Goal: Task Accomplishment & Management: Use online tool/utility

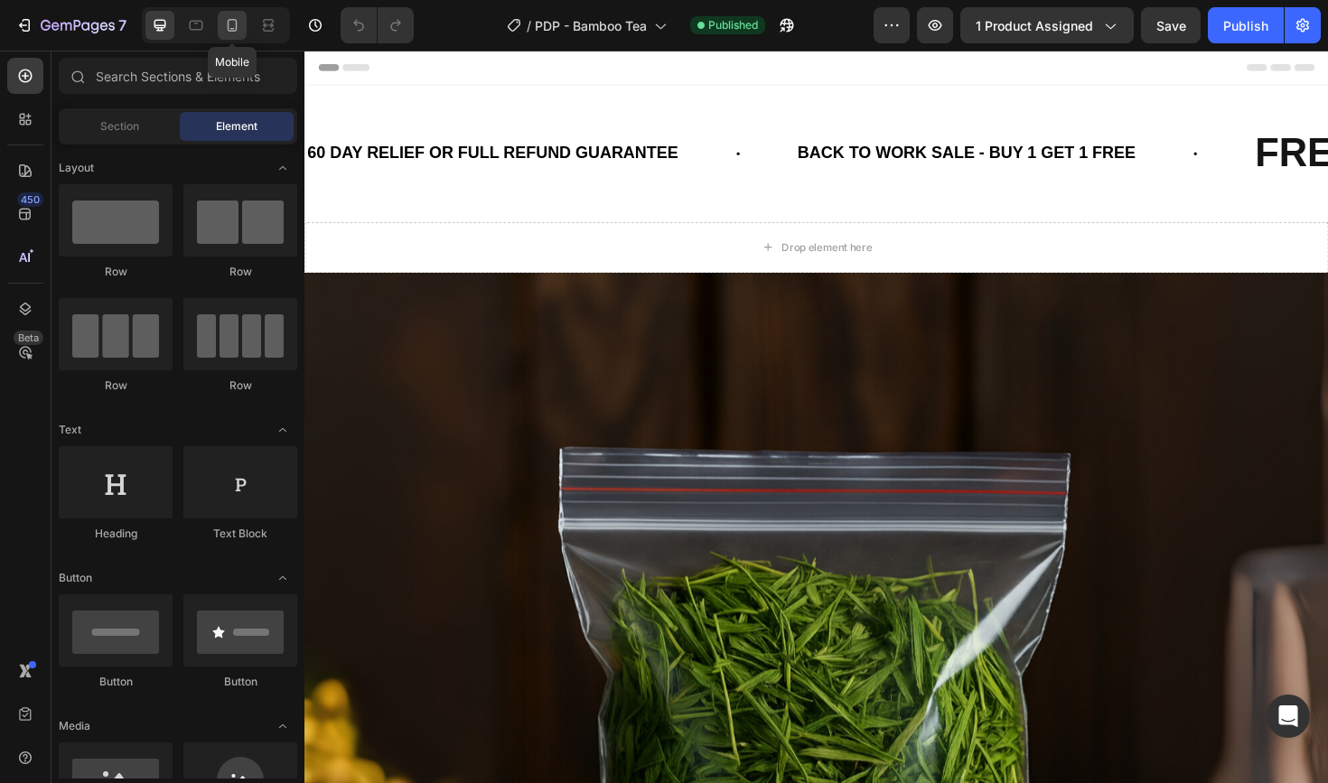
click at [234, 18] on icon at bounding box center [232, 25] width 18 height 18
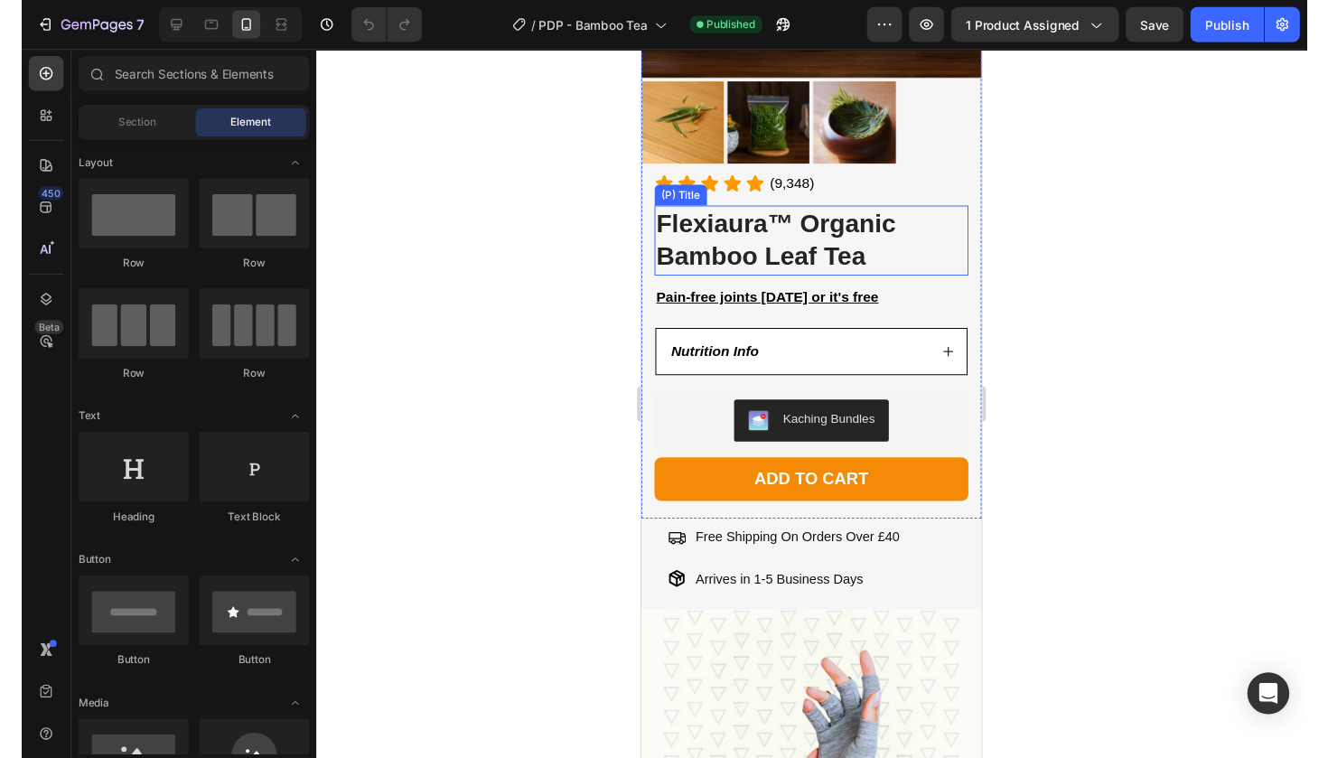
scroll to position [426, 0]
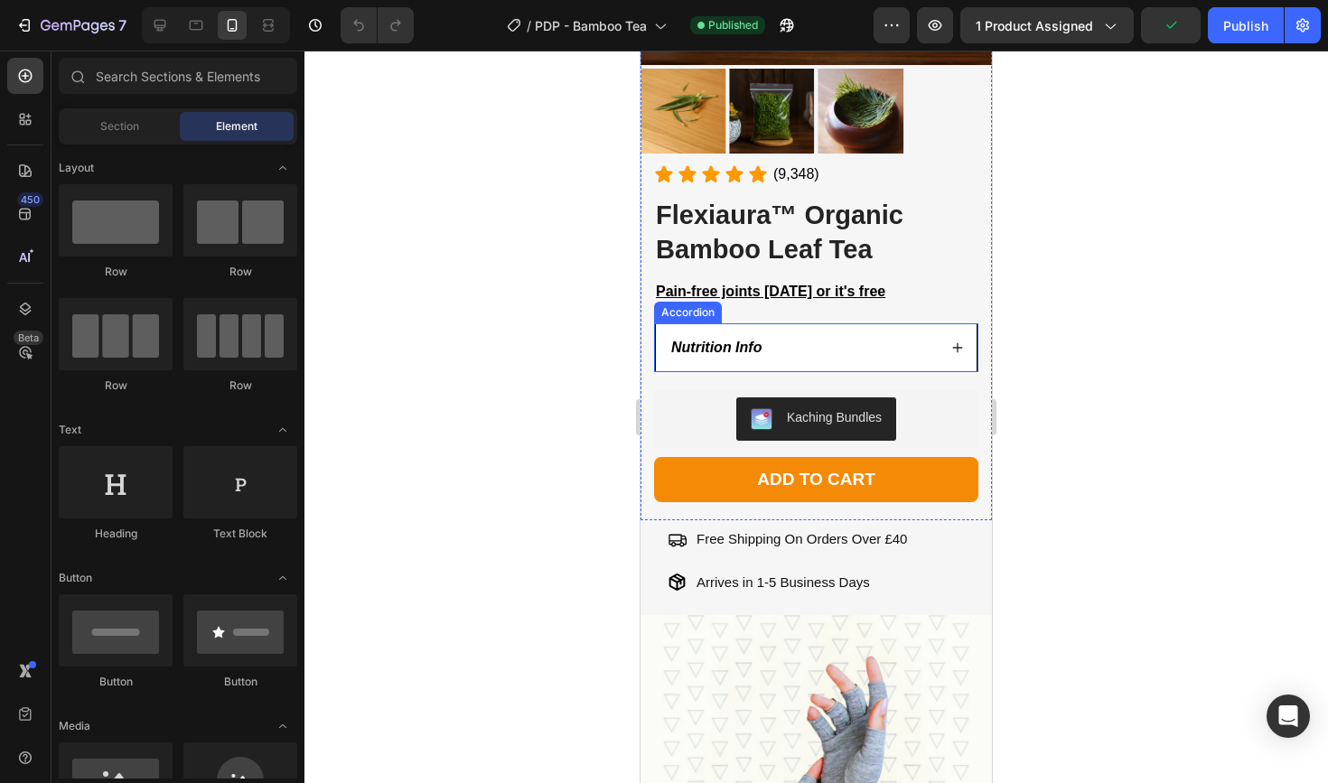
click at [834, 363] on div "Nutrition Info" at bounding box center [816, 347] width 321 height 47
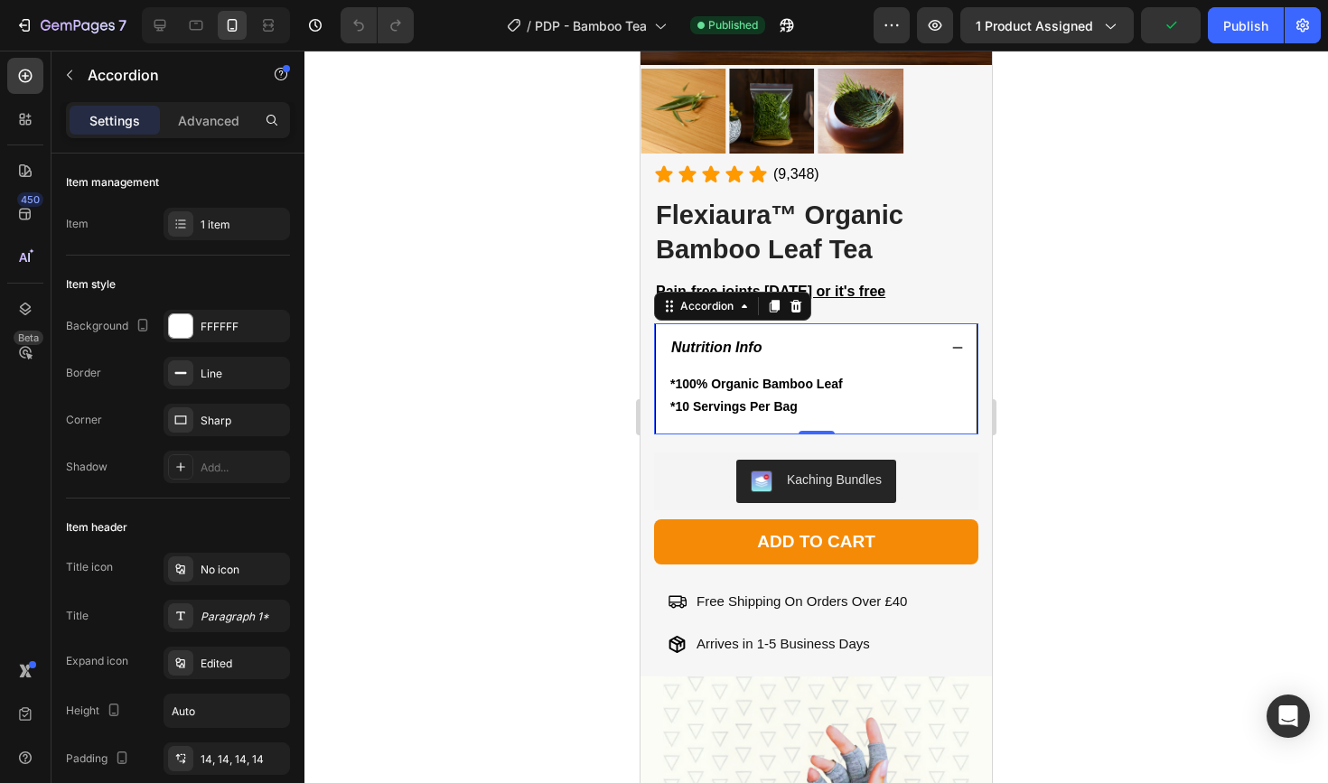
click at [834, 363] on div "Nutrition Info" at bounding box center [816, 347] width 321 height 47
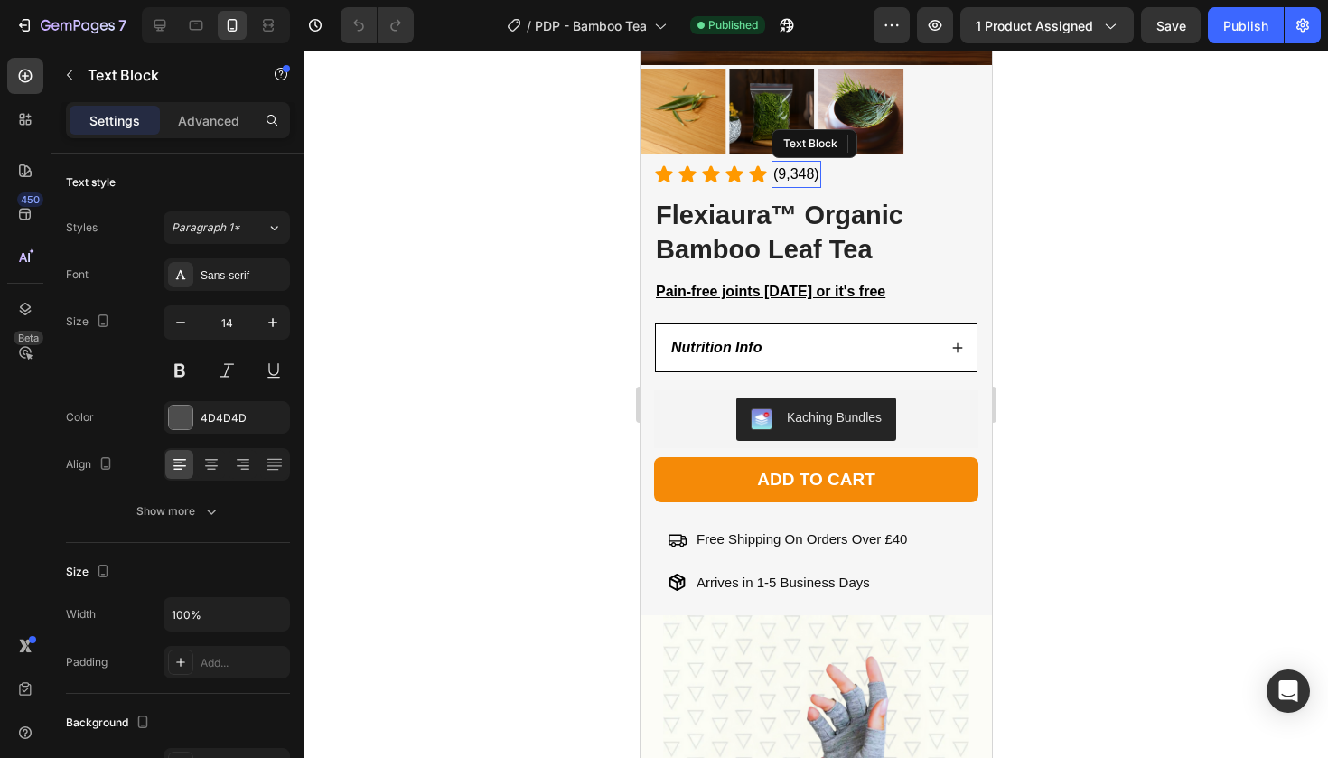
click at [799, 162] on div "(9,348)" at bounding box center [796, 174] width 50 height 27
click at [791, 173] on span "(9,348)" at bounding box center [796, 173] width 46 height 15
click at [784, 169] on span "(9,348)" at bounding box center [796, 173] width 46 height 15
click at [791, 169] on span "(3,348)" at bounding box center [796, 173] width 46 height 15
click at [798, 170] on span "(3,348)" at bounding box center [796, 173] width 46 height 15
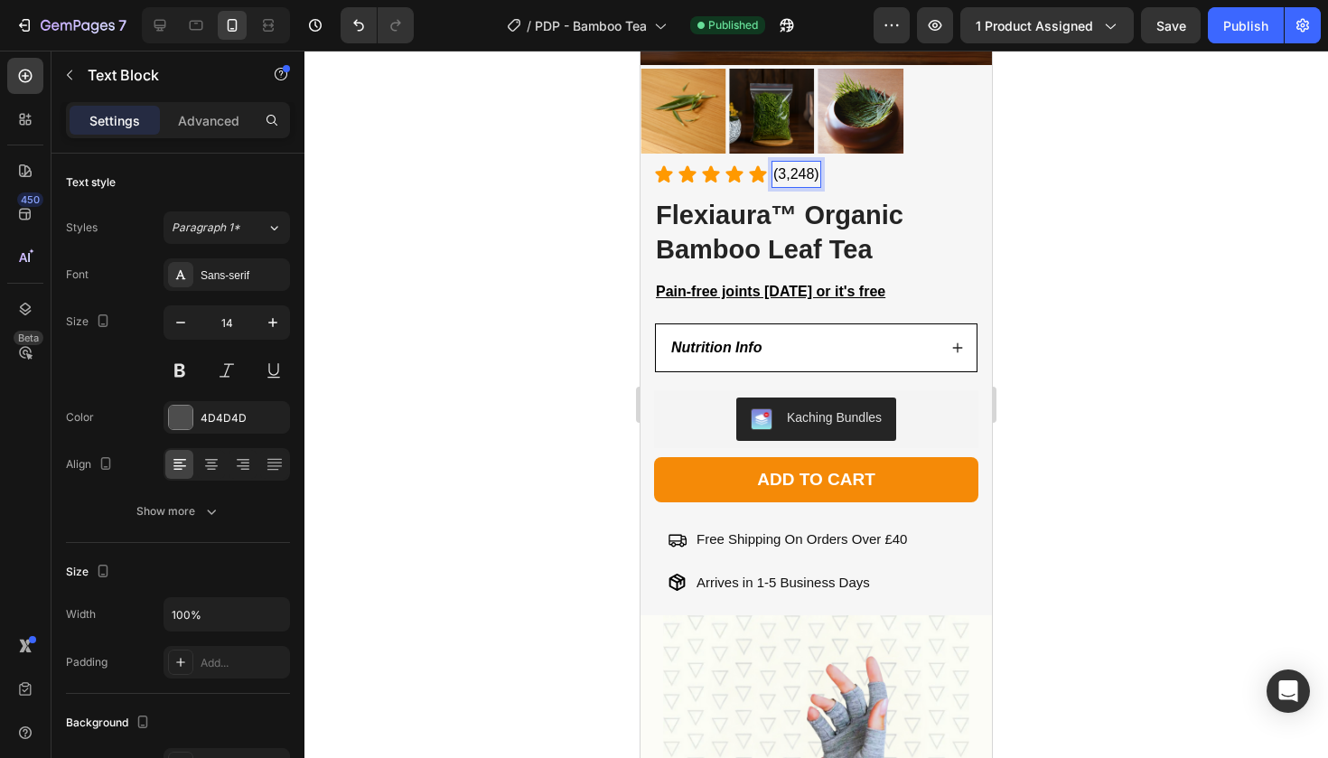
click at [1213, 232] on div at bounding box center [815, 404] width 1023 height 707
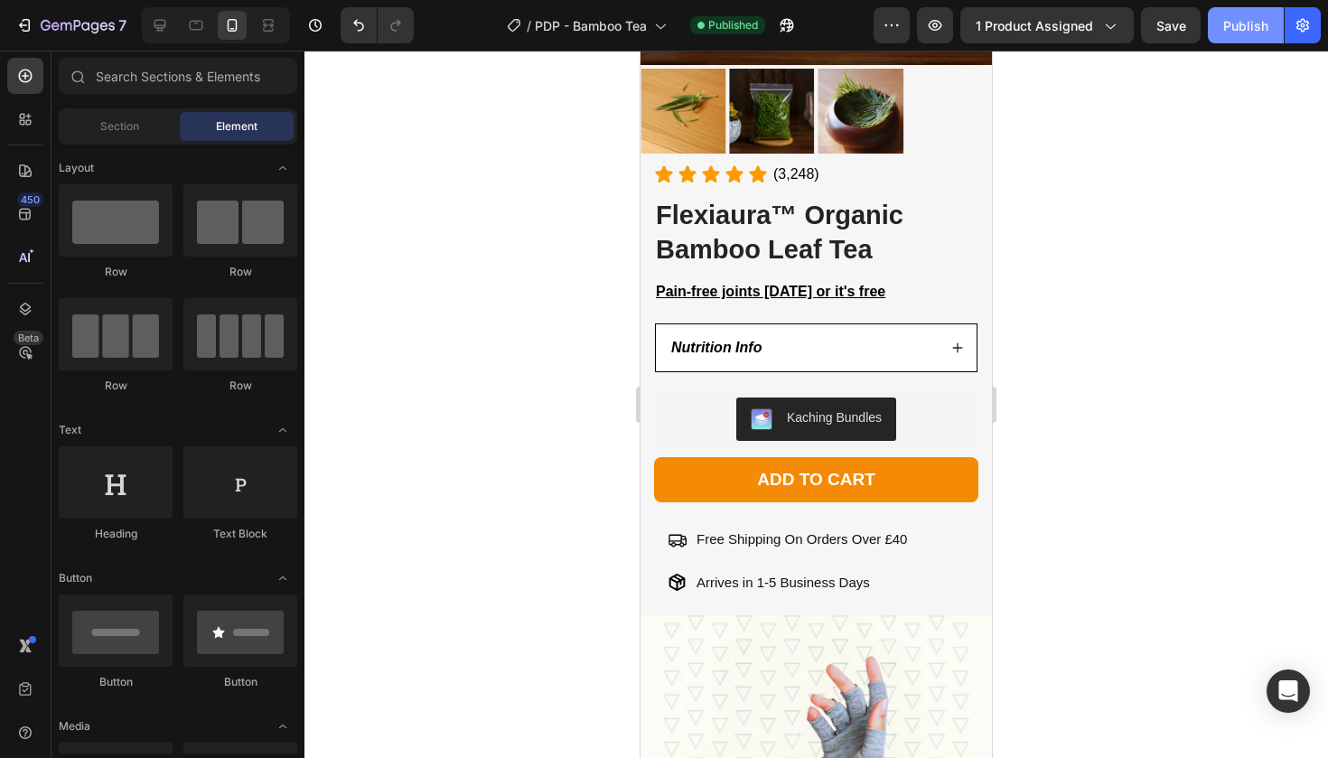
click at [1252, 30] on div "Publish" at bounding box center [1245, 25] width 45 height 19
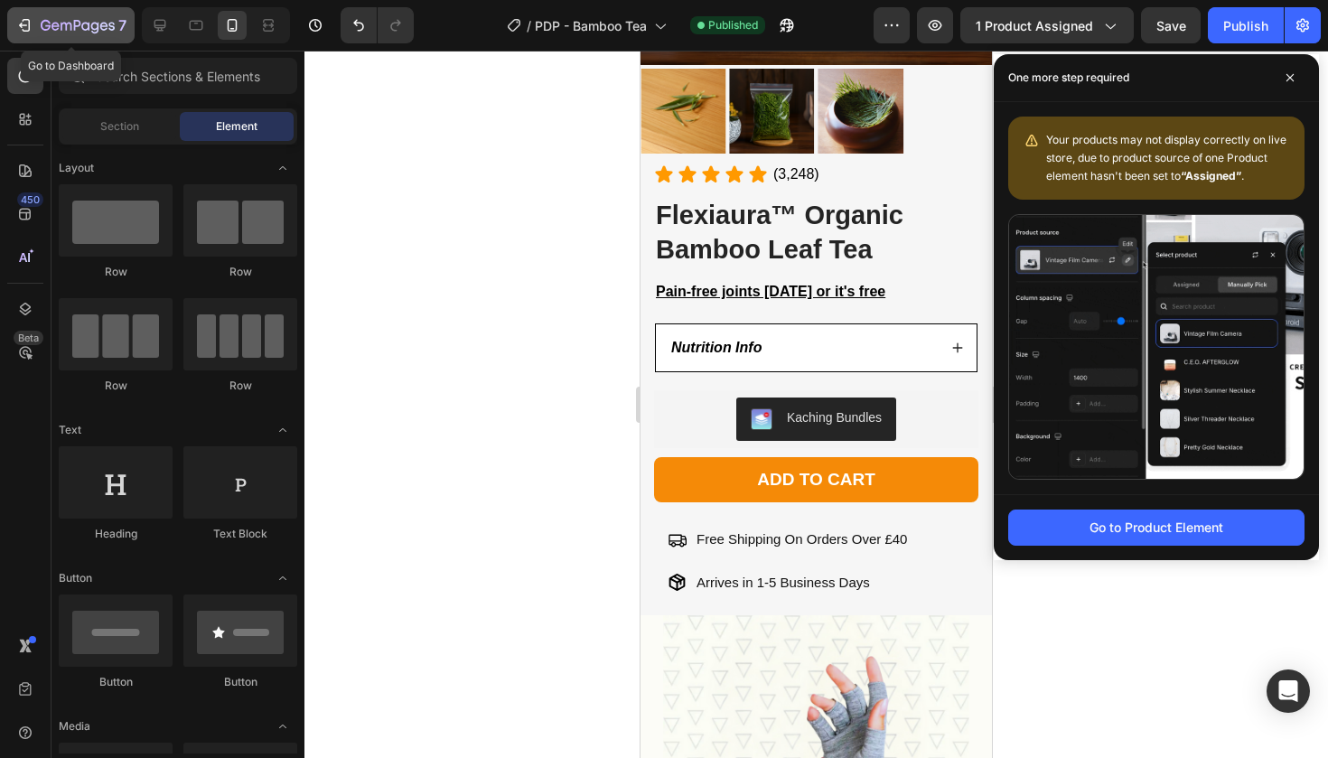
click at [11, 28] on button "7" at bounding box center [70, 25] width 127 height 36
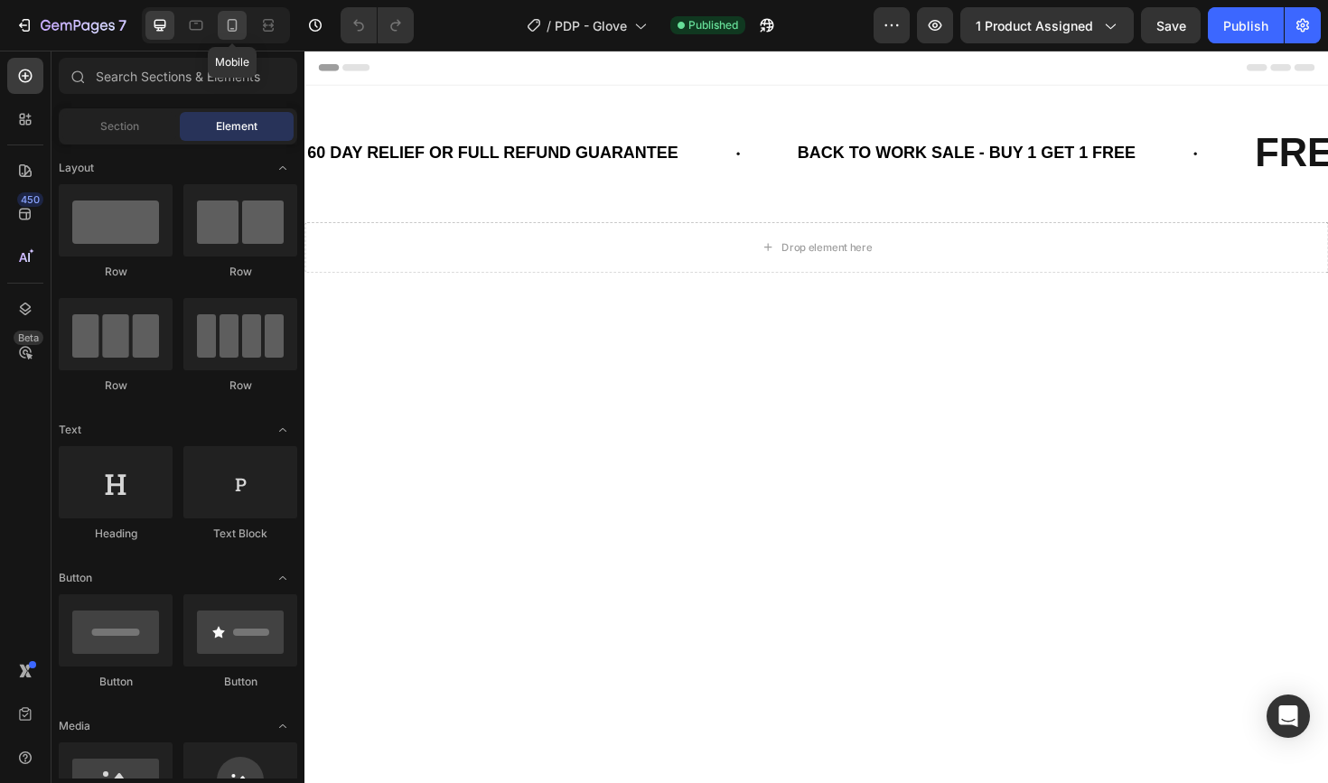
click at [244, 24] on div at bounding box center [232, 25] width 29 height 29
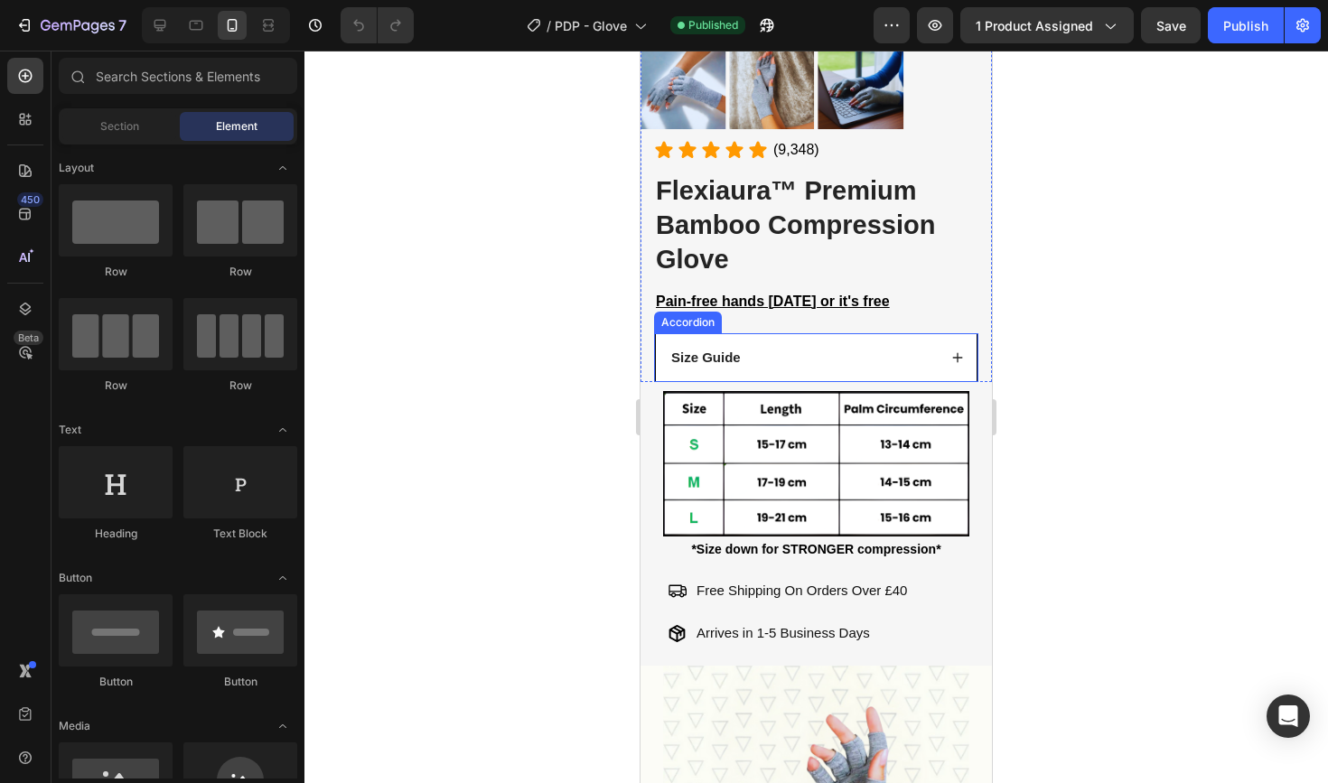
scroll to position [449, 0]
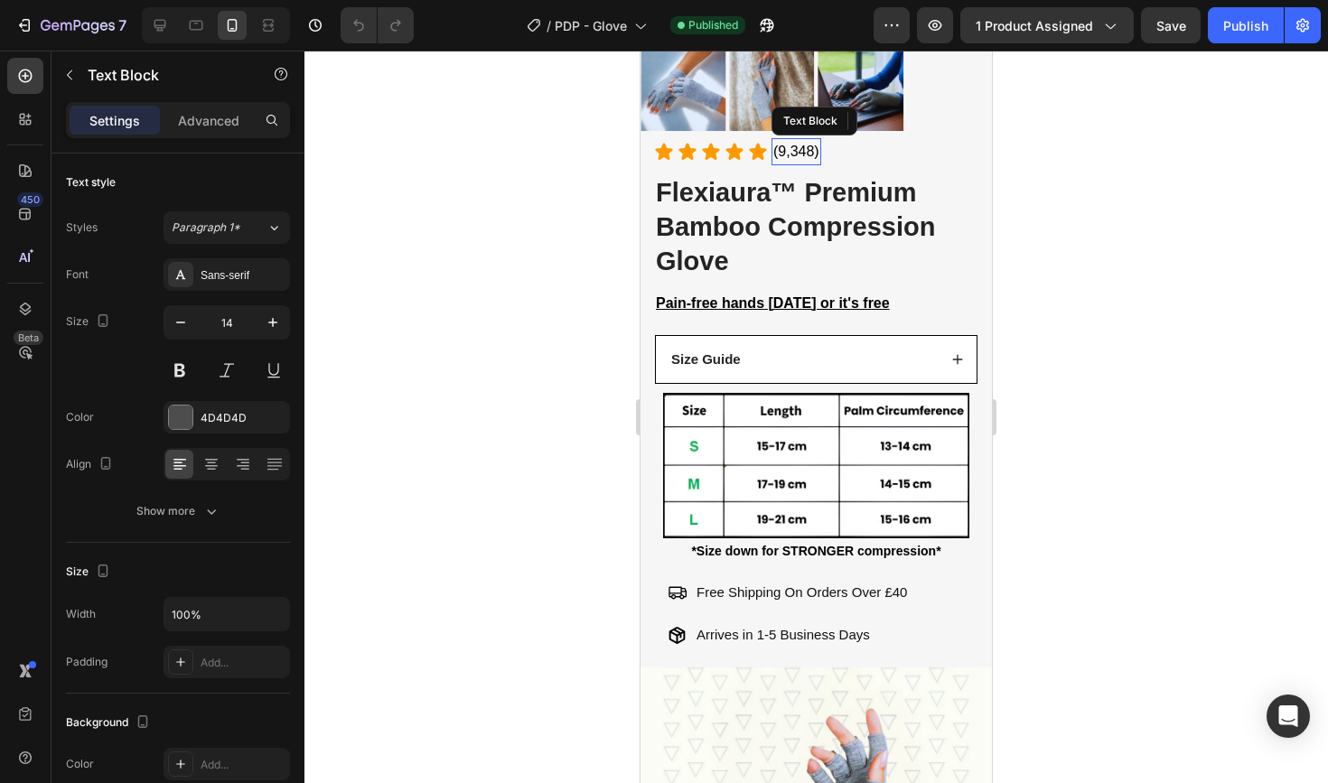
click at [792, 144] on span "(9,348)" at bounding box center [796, 151] width 46 height 15
click at [791, 144] on span "(9,348)" at bounding box center [796, 151] width 46 height 15
click at [785, 145] on span "(9,348)" at bounding box center [796, 151] width 46 height 15
click at [805, 149] on span "(7,348)" at bounding box center [796, 151] width 46 height 15
click at [802, 150] on span "(7,328)" at bounding box center [796, 151] width 46 height 15
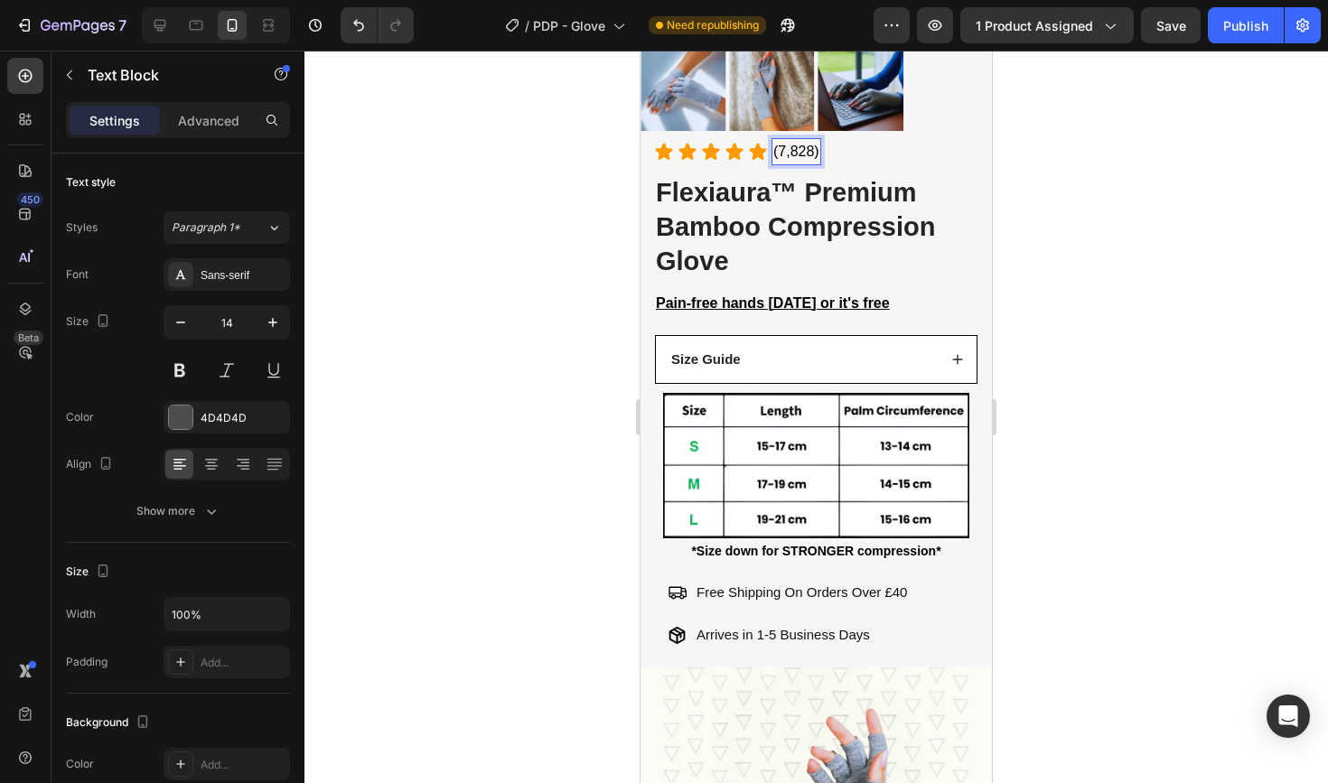
click at [1059, 265] on div at bounding box center [815, 417] width 1023 height 732
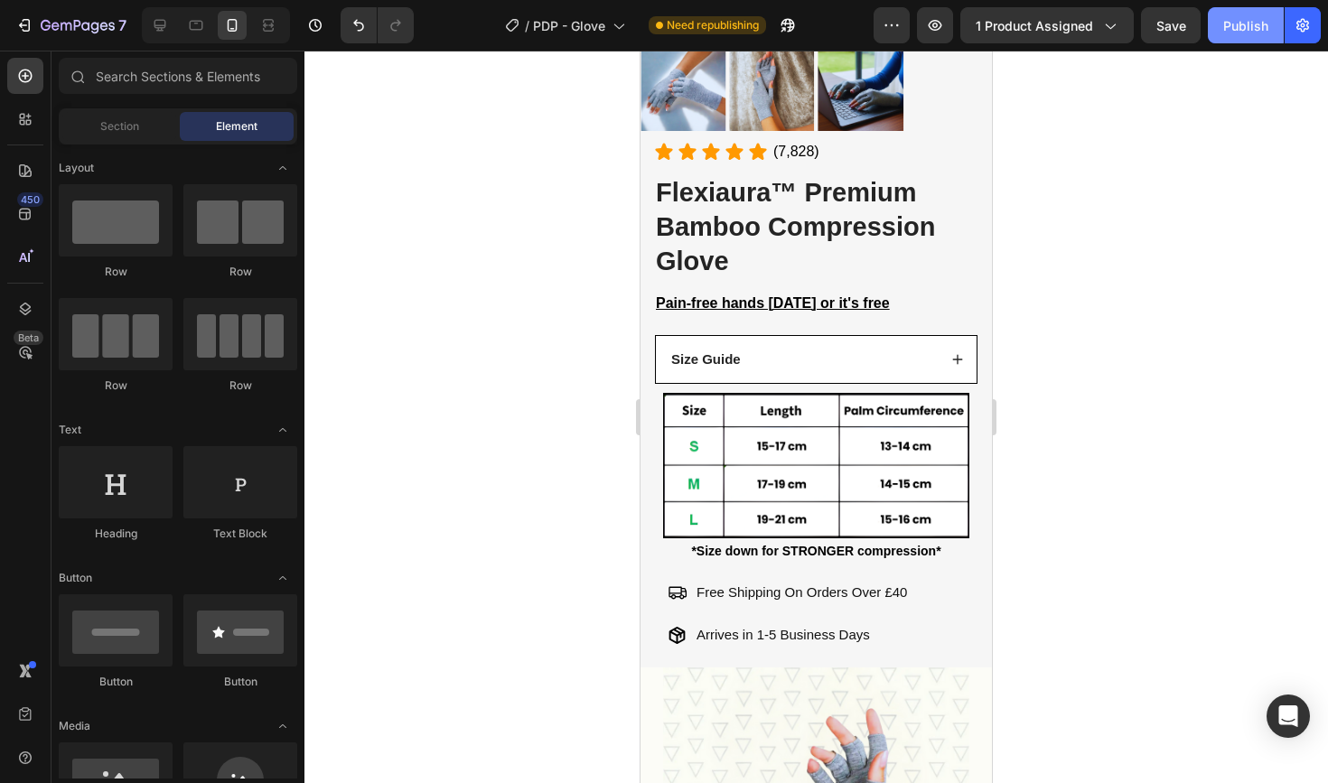
click at [1249, 14] on button "Publish" at bounding box center [1246, 25] width 76 height 36
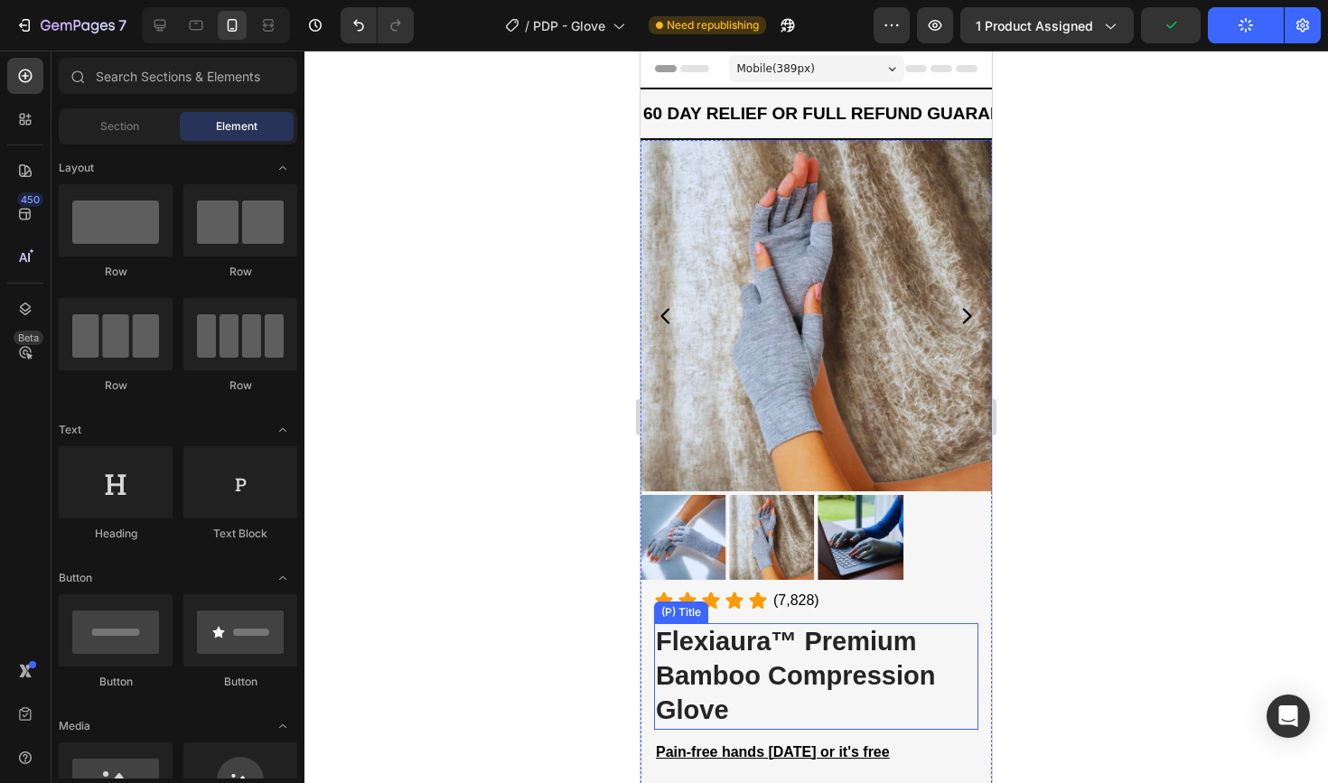
scroll to position [0, 0]
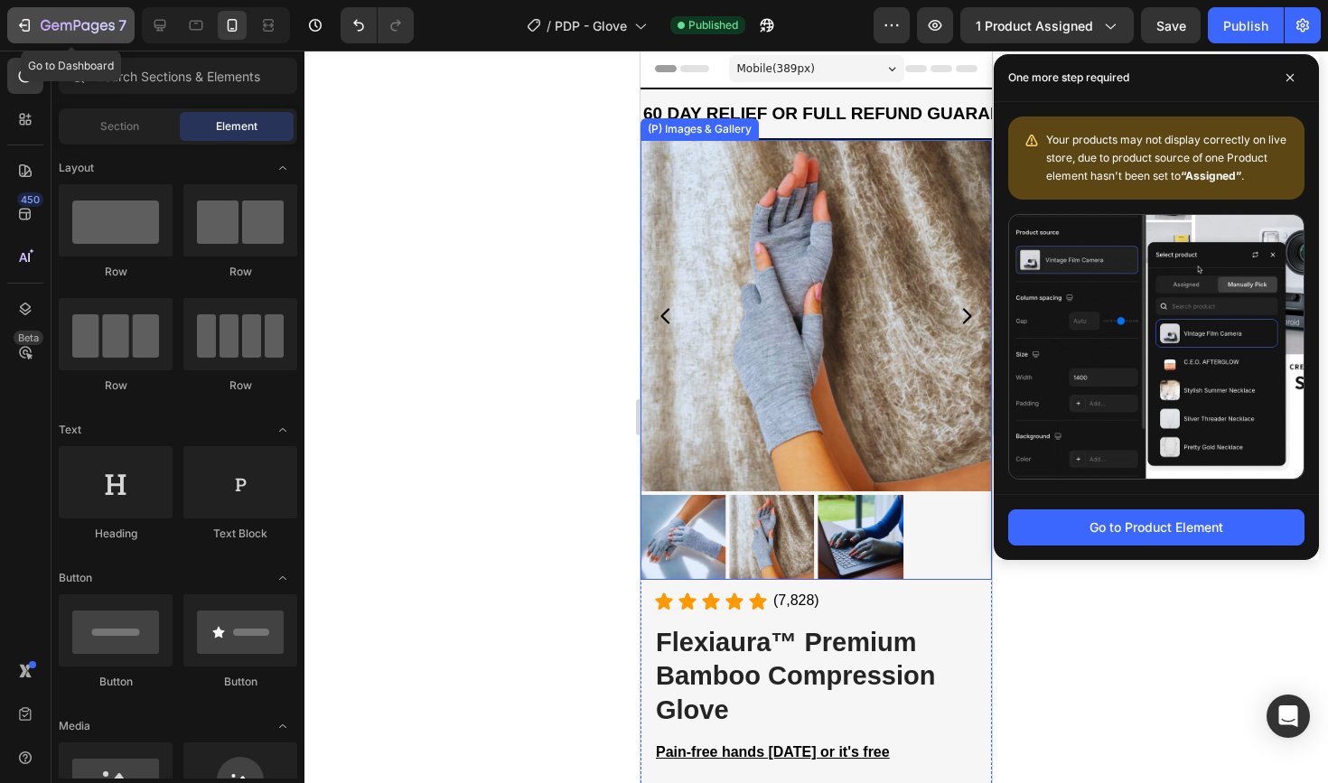
click at [98, 39] on button "7" at bounding box center [70, 25] width 127 height 36
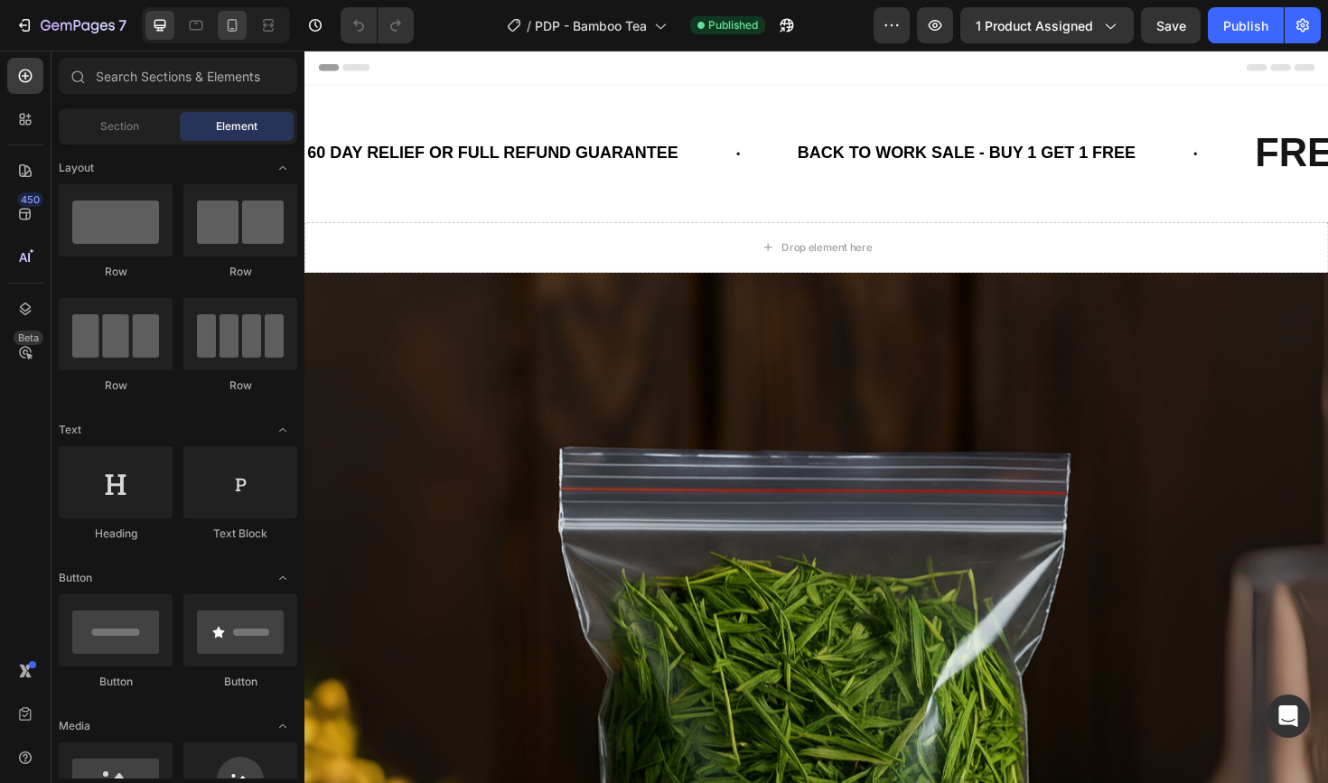
click at [229, 19] on icon at bounding box center [232, 25] width 18 height 18
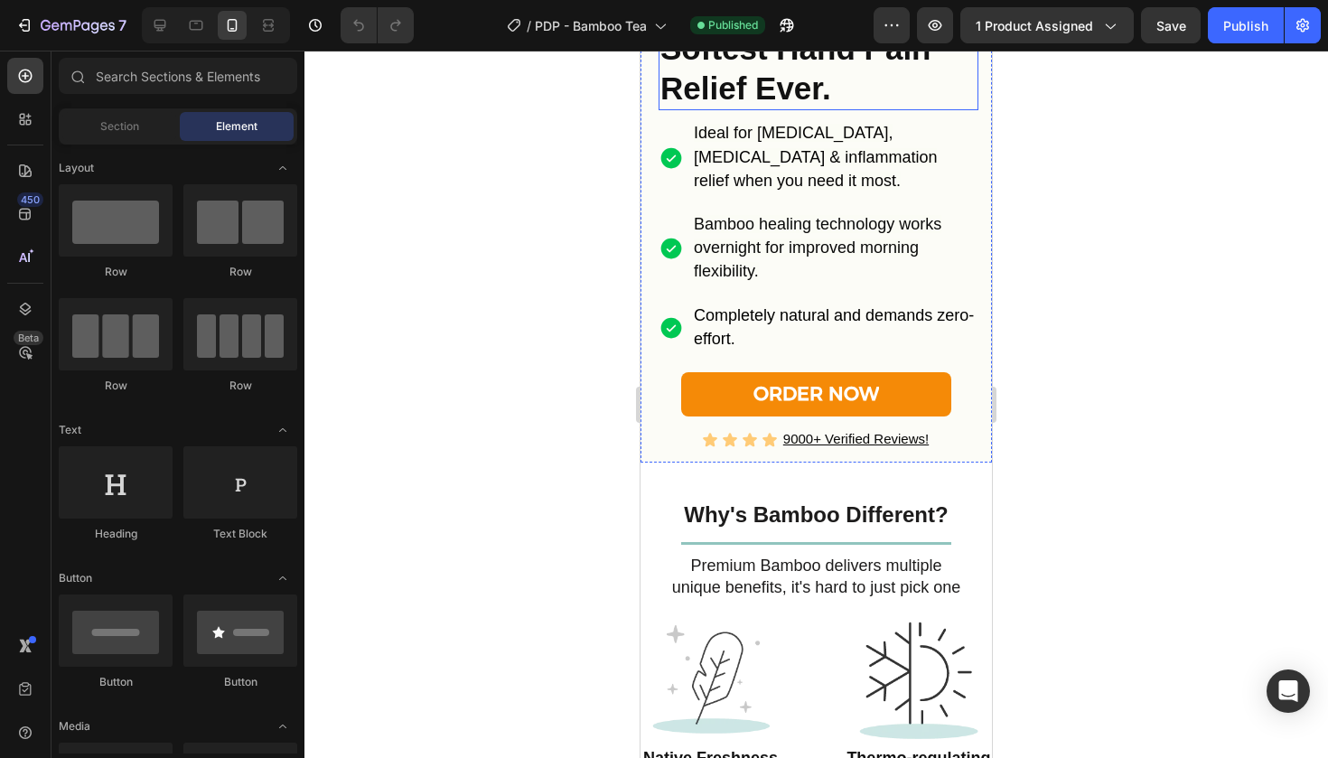
scroll to position [980, 0]
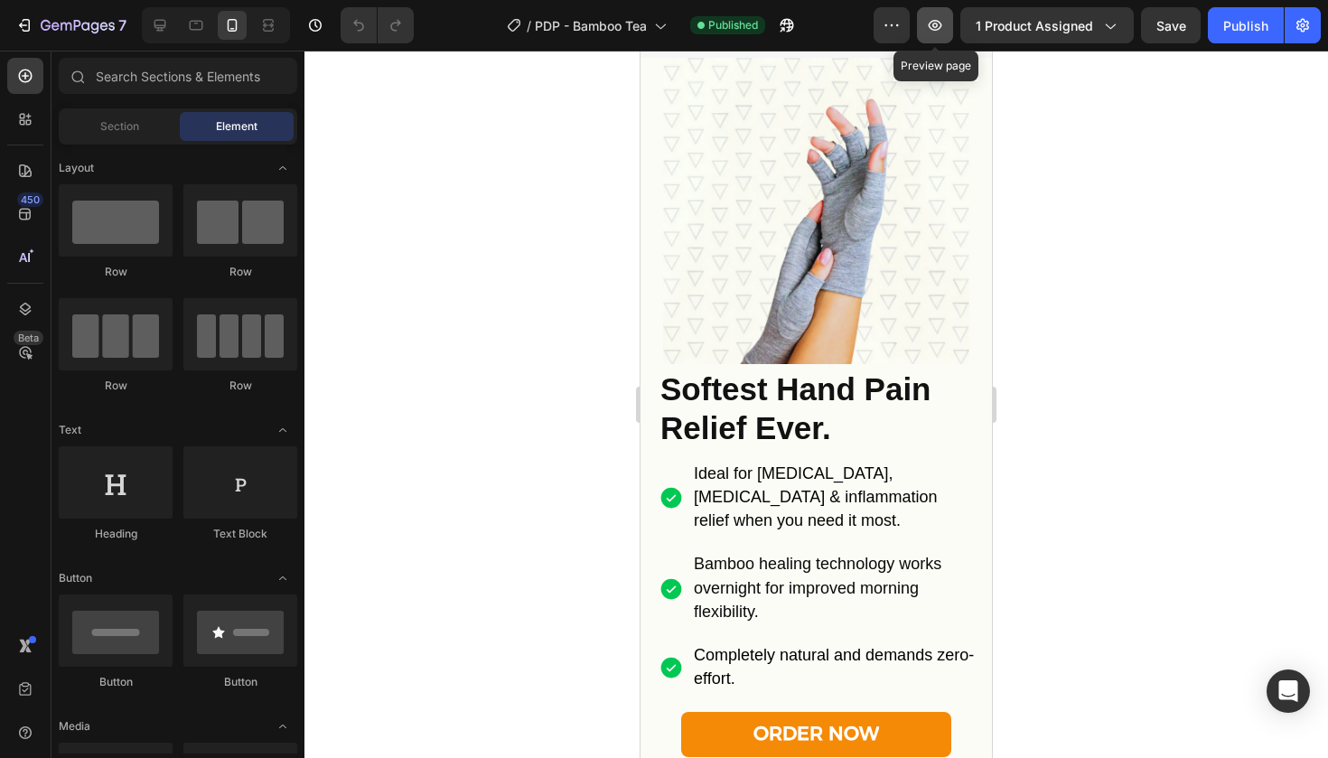
click at [941, 26] on icon "button" at bounding box center [935, 25] width 18 height 18
click at [897, 21] on icon "button" at bounding box center [891, 25] width 18 height 18
click at [1145, 182] on div at bounding box center [815, 404] width 1023 height 707
click at [802, 28] on button "button" at bounding box center [787, 25] width 36 height 36
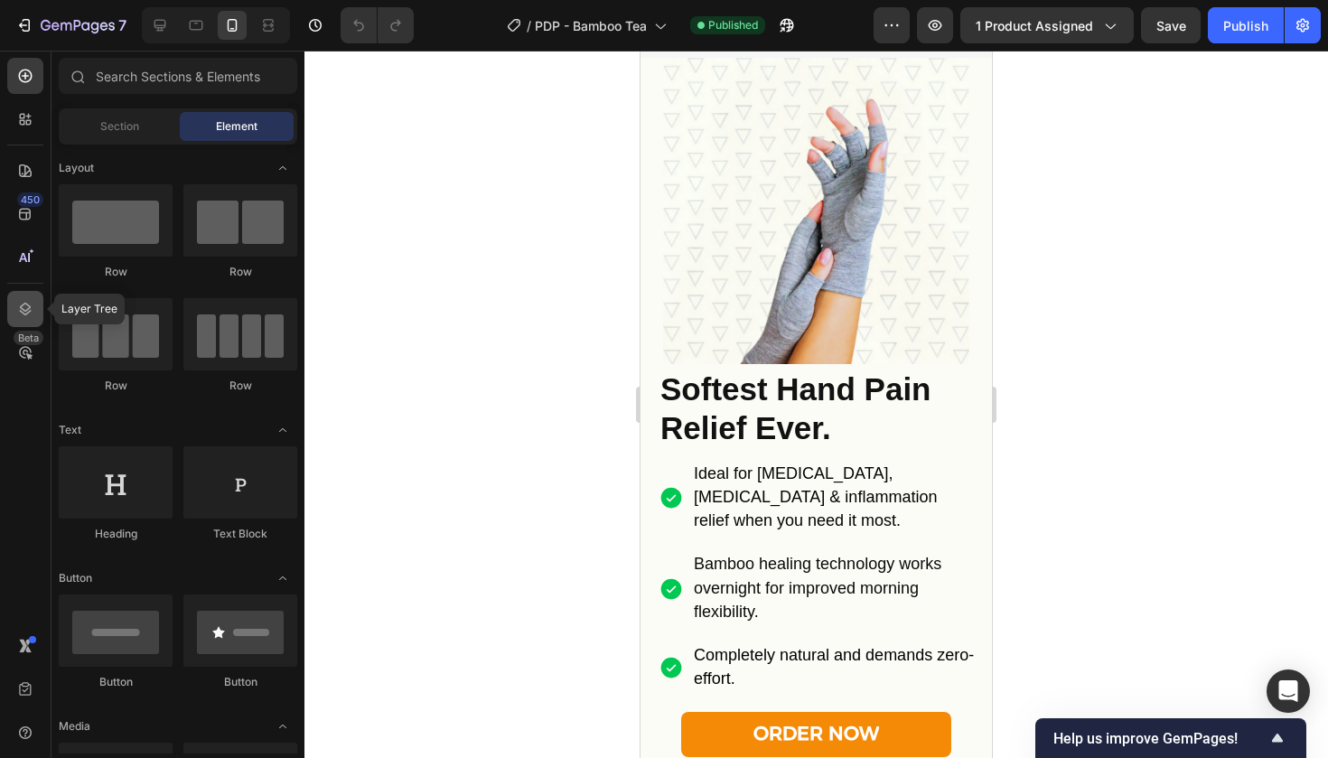
click at [33, 314] on icon at bounding box center [25, 309] width 18 height 18
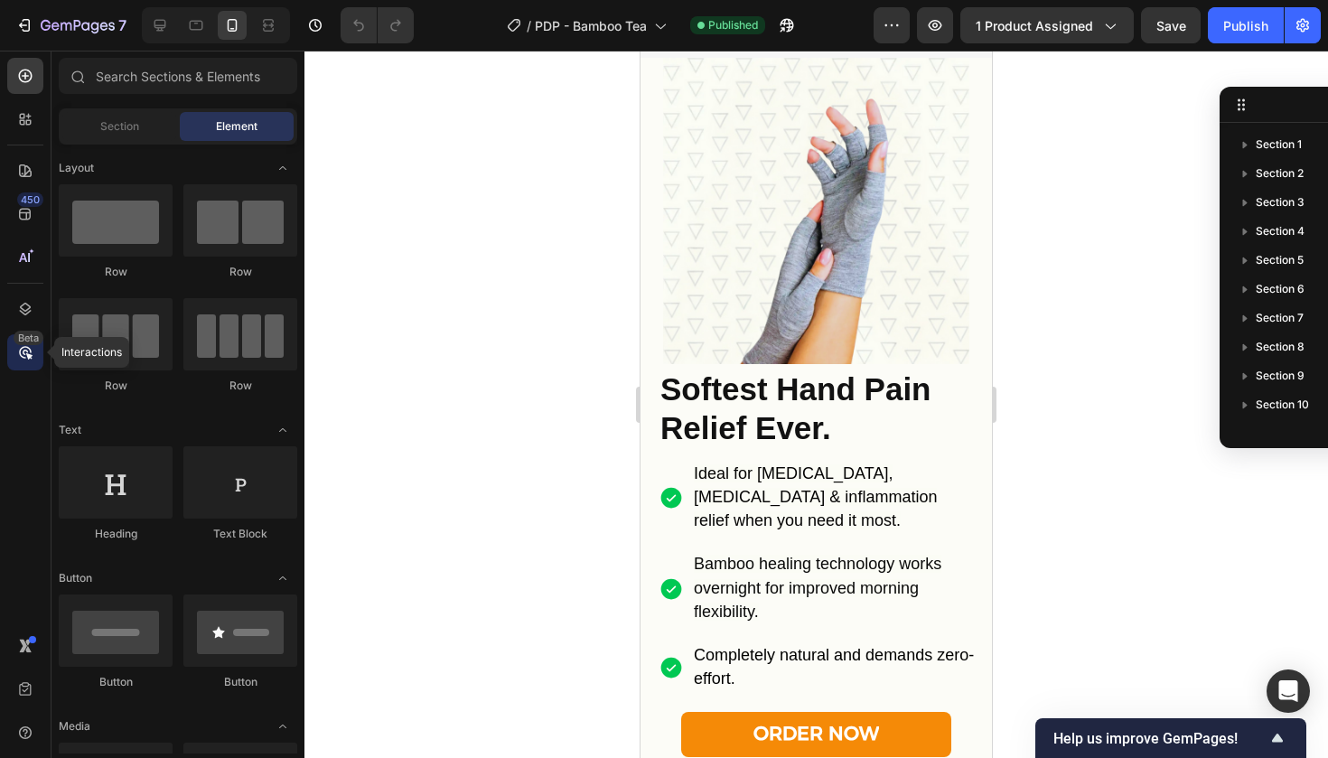
click at [26, 349] on icon at bounding box center [25, 352] width 18 height 18
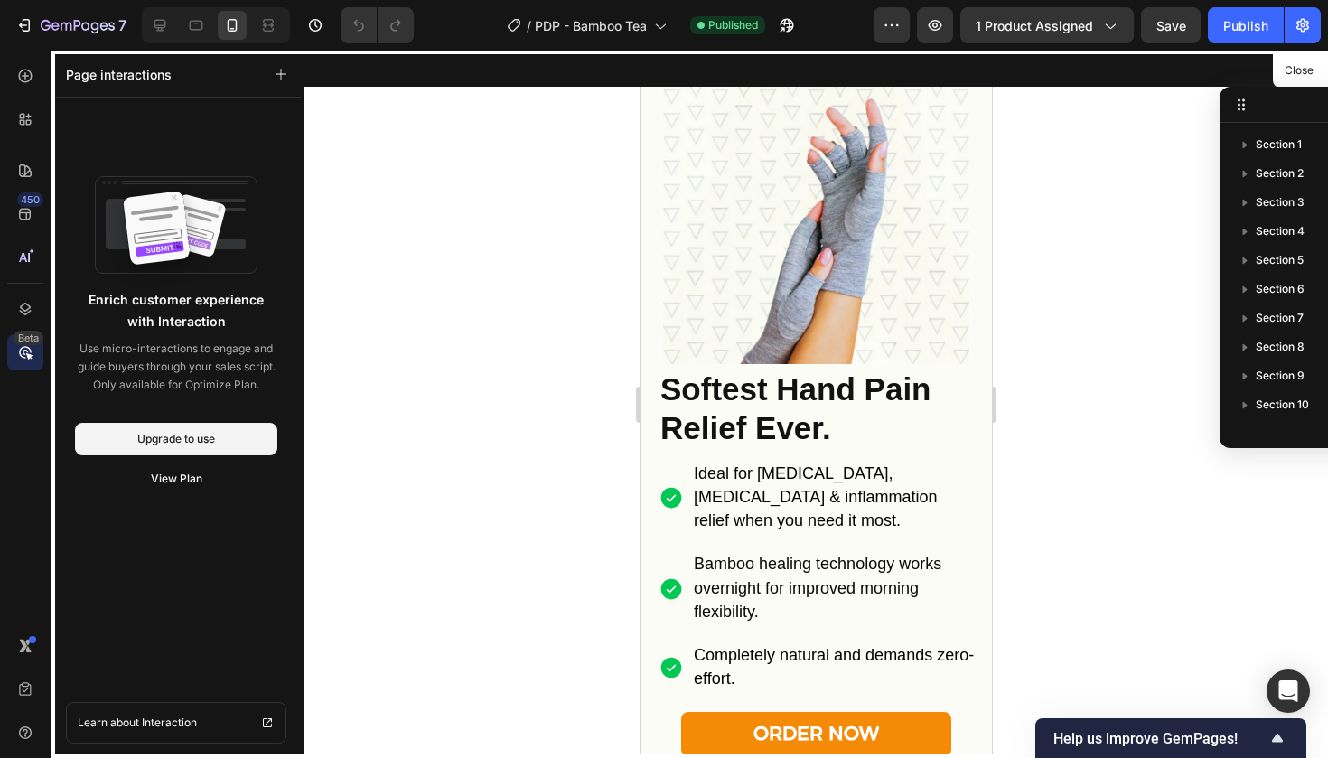
click at [26, 345] on icon at bounding box center [25, 352] width 18 height 18
click at [33, 256] on icon at bounding box center [25, 257] width 18 height 18
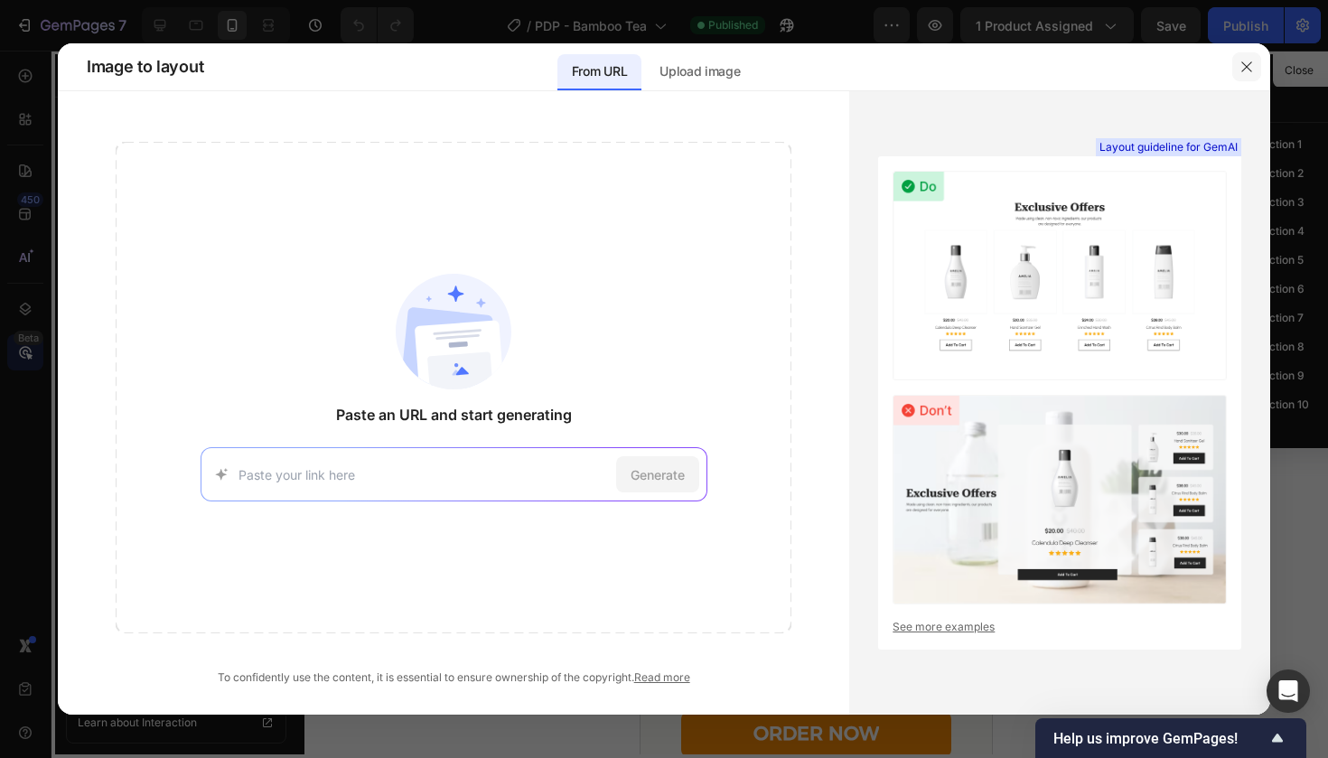
click at [1237, 70] on button "button" at bounding box center [1246, 66] width 29 height 29
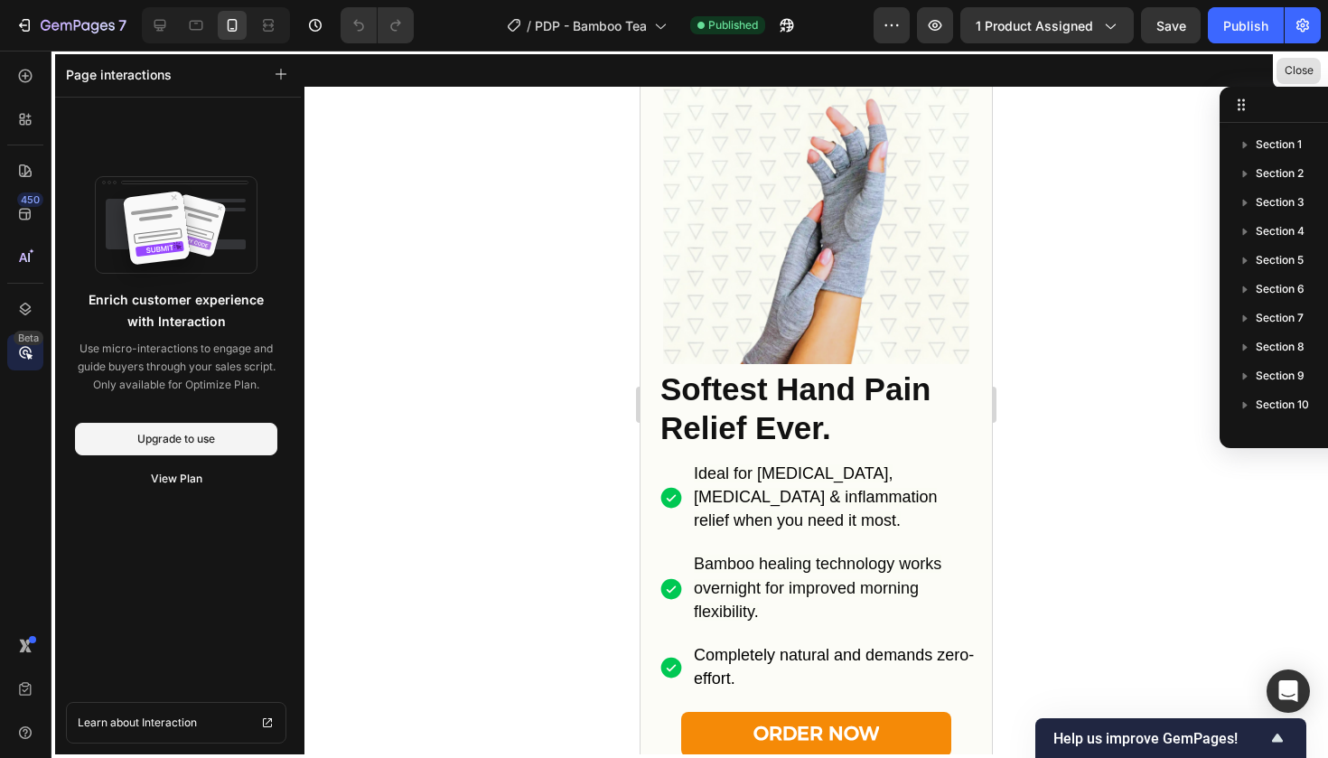
click at [1298, 59] on button "Close" at bounding box center [1298, 71] width 44 height 26
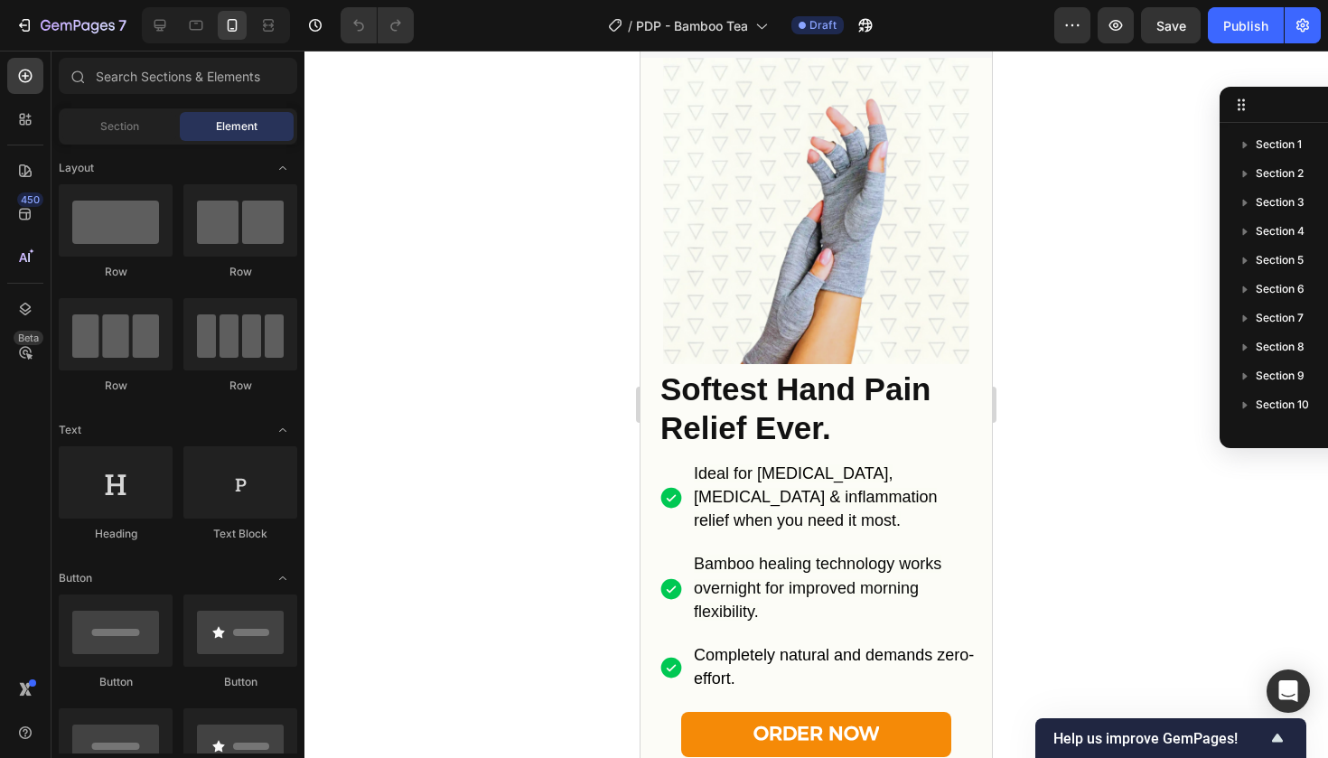
click at [26, 149] on div "450 Beta" at bounding box center [25, 364] width 36 height 613
click at [25, 160] on div at bounding box center [25, 171] width 36 height 36
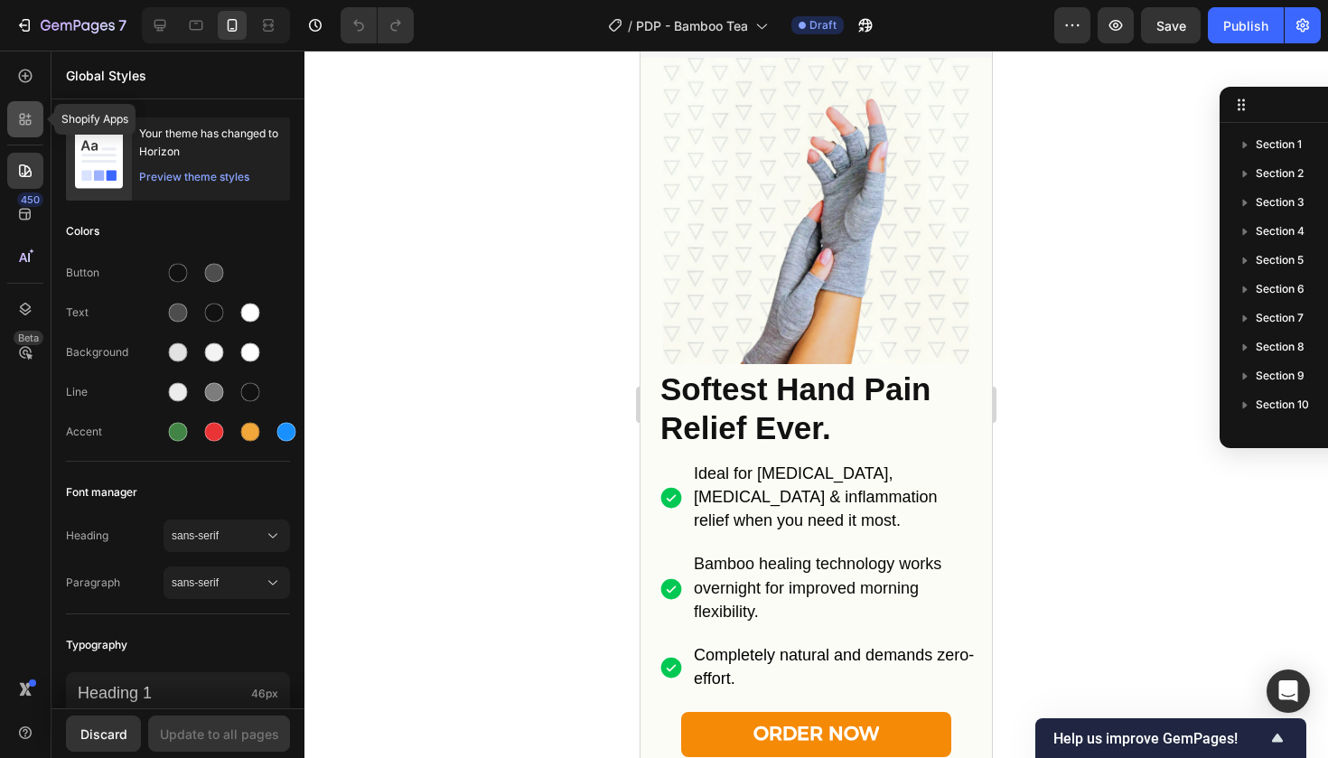
click at [24, 113] on icon at bounding box center [25, 119] width 18 height 18
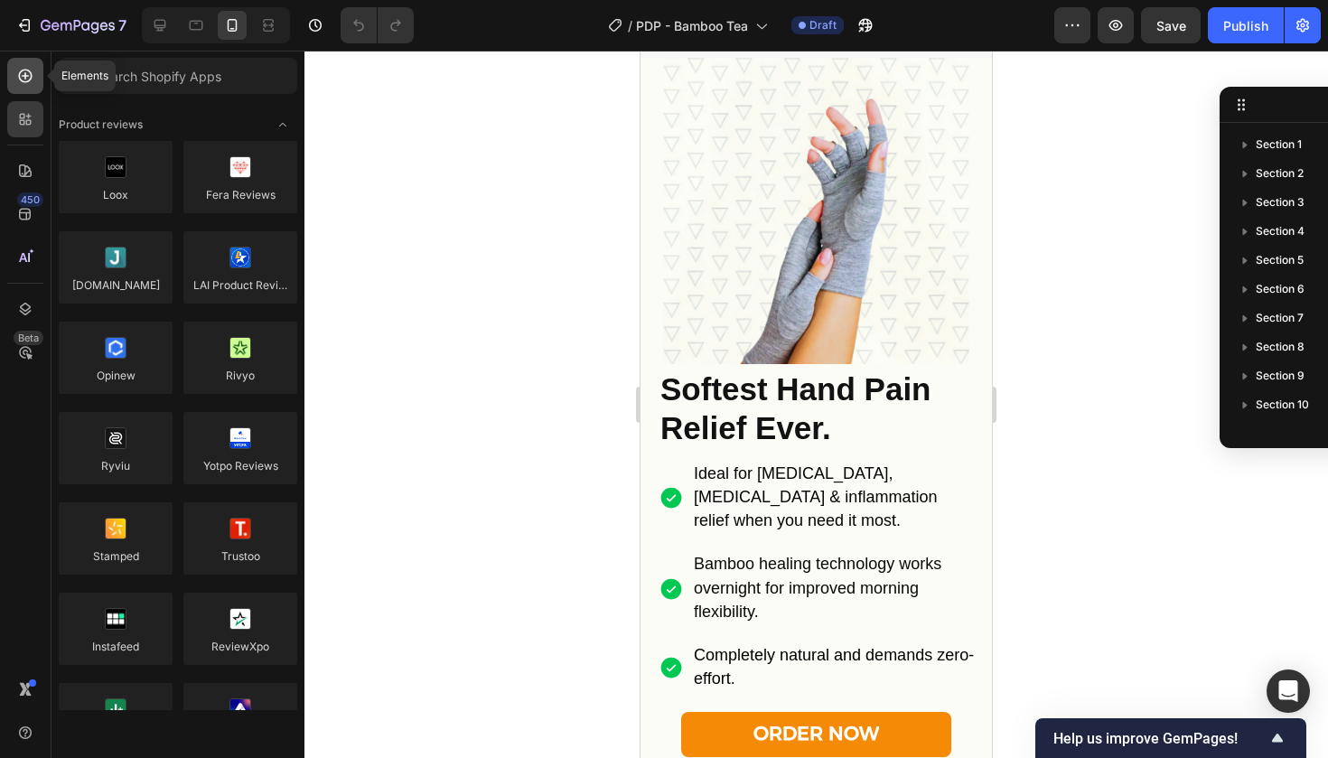
click at [23, 79] on icon at bounding box center [25, 76] width 18 height 18
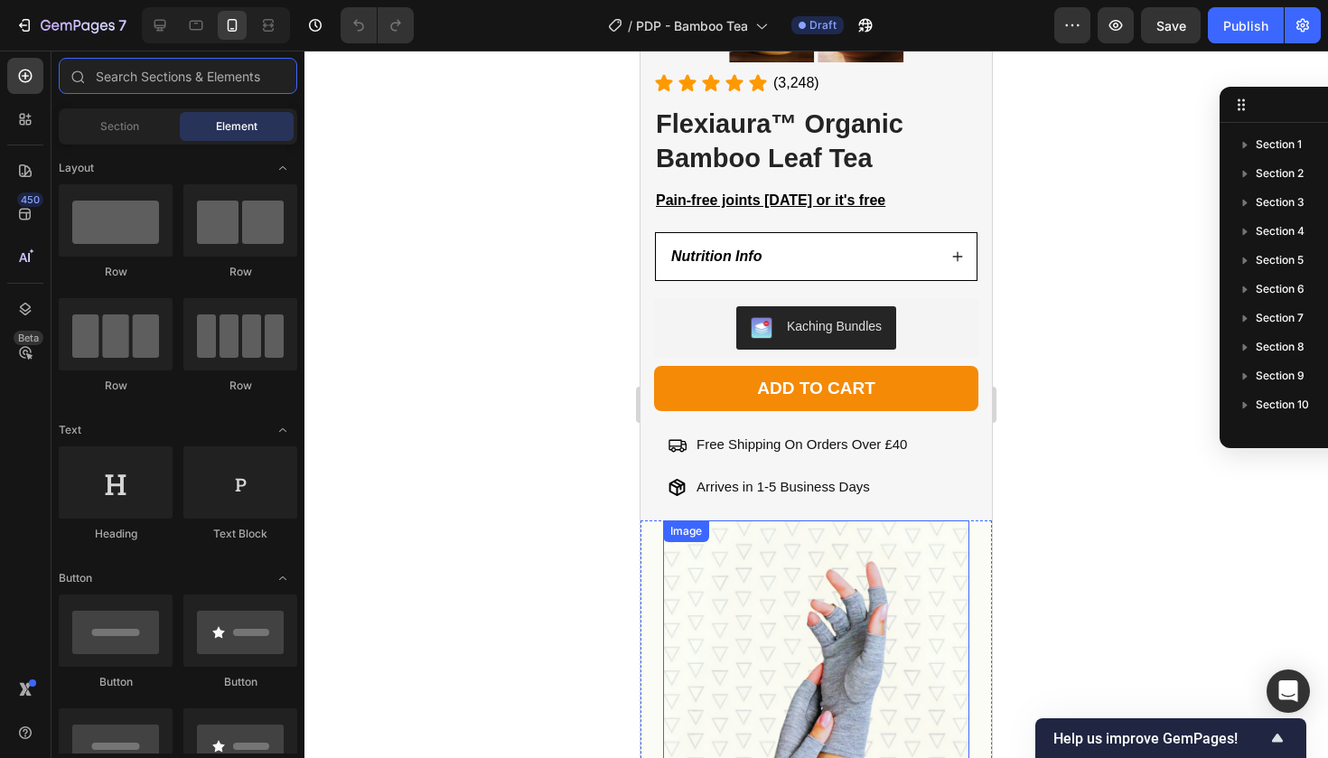
scroll to position [515, 0]
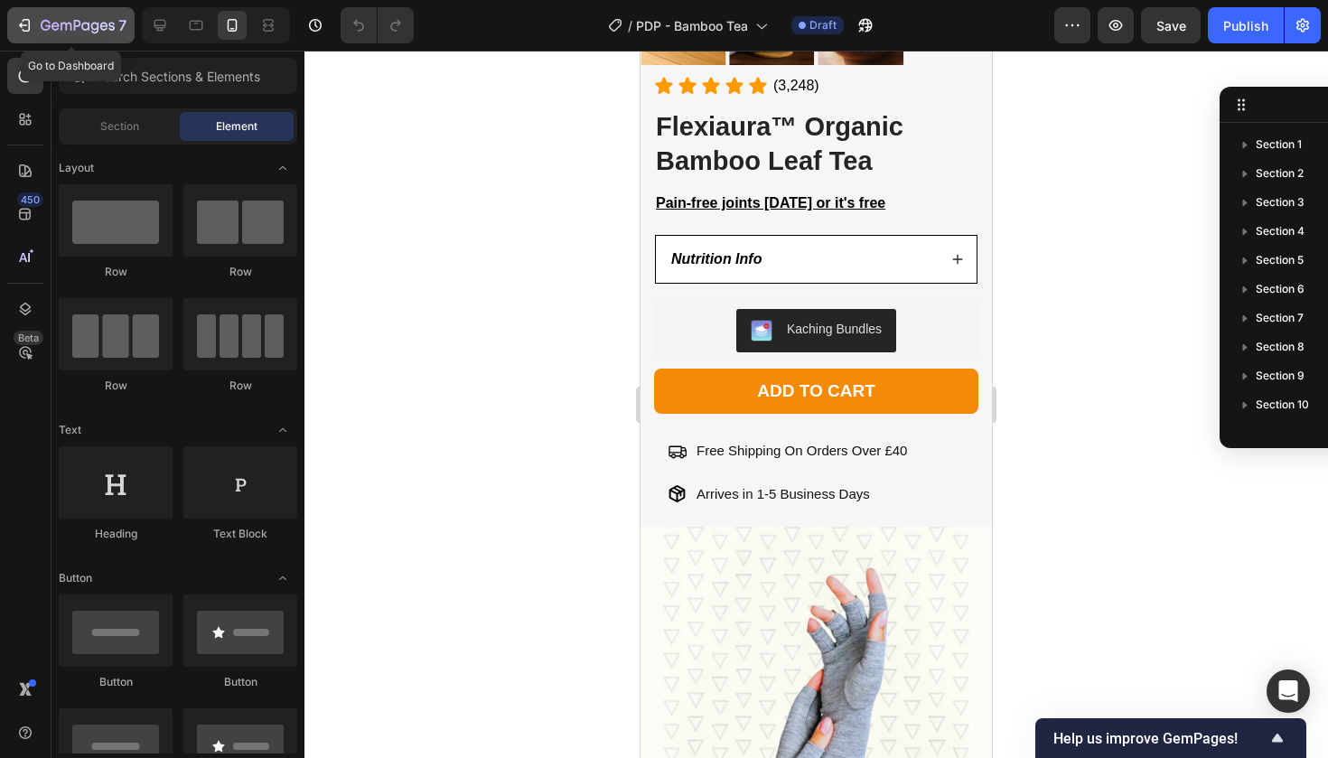
click at [40, 32] on div "7" at bounding box center [70, 25] width 111 height 22
